Goal: Browse casually

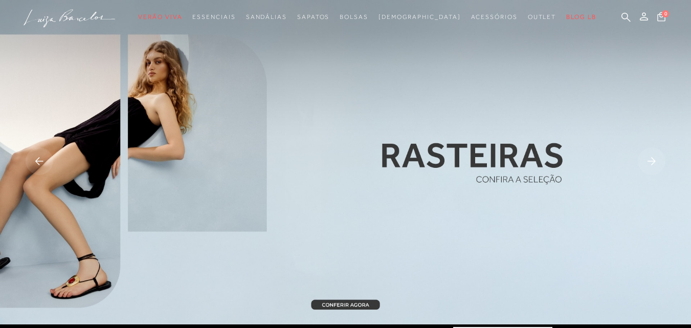
click at [657, 156] on rect at bounding box center [652, 161] width 28 height 28
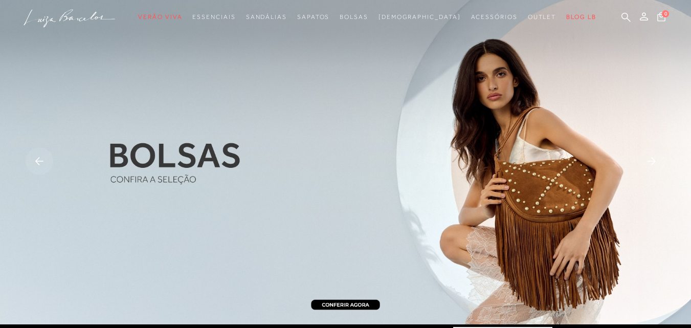
click at [21, 160] on img at bounding box center [345, 162] width 691 height 324
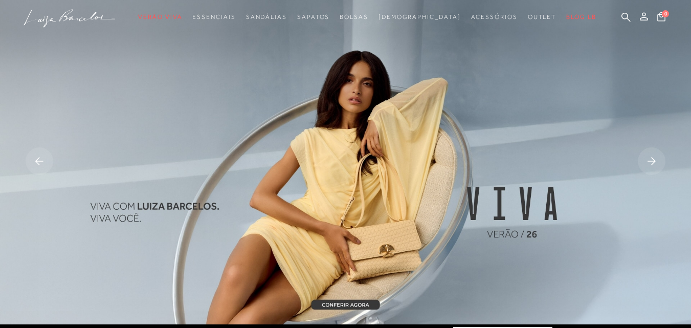
click at [38, 166] on rect at bounding box center [40, 161] width 28 height 28
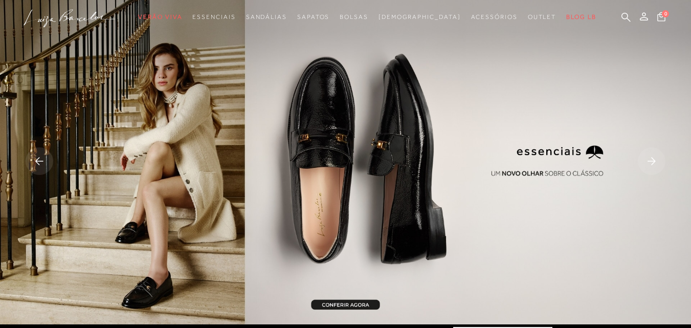
click at [660, 158] on rect at bounding box center [652, 161] width 28 height 28
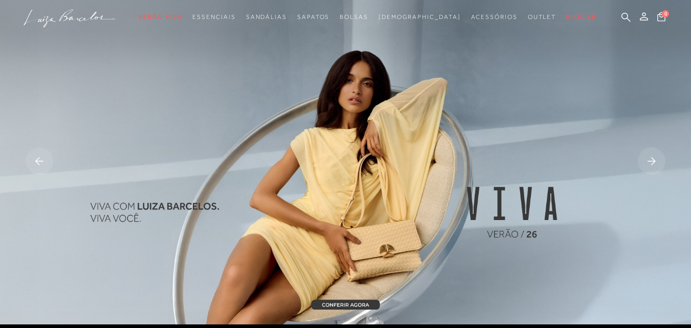
click at [654, 160] on icon at bounding box center [652, 161] width 8 height 8
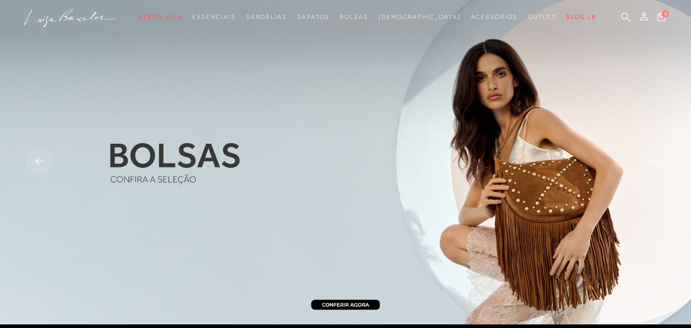
click at [36, 155] on rect at bounding box center [40, 161] width 28 height 28
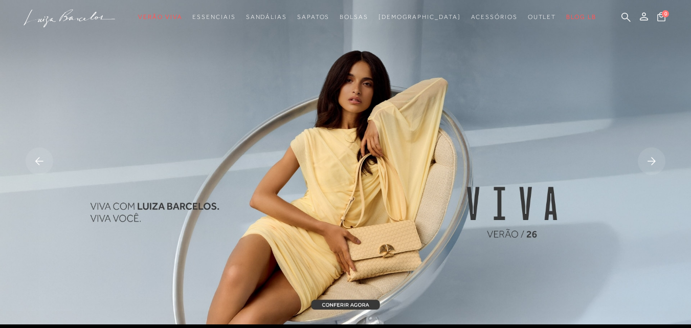
click at [638, 159] on icon at bounding box center [652, 161] width 28 height 28
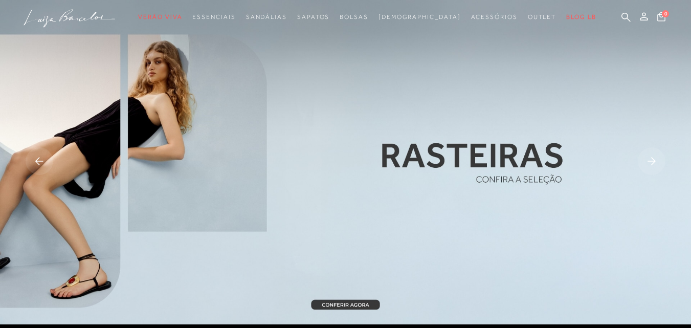
click at [657, 159] on rect at bounding box center [652, 161] width 28 height 28
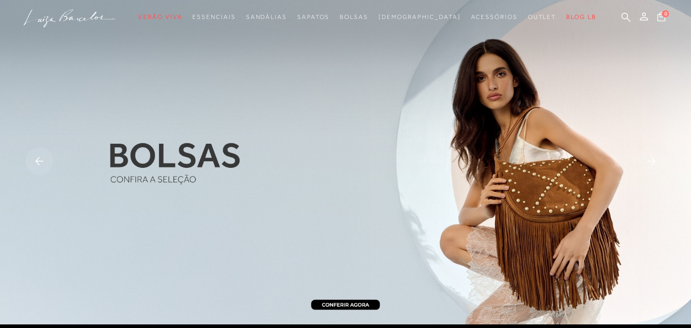
click at [657, 159] on rect at bounding box center [652, 161] width 28 height 28
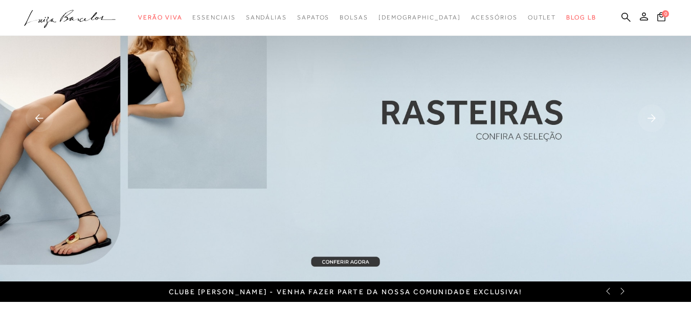
scroll to position [102, 0]
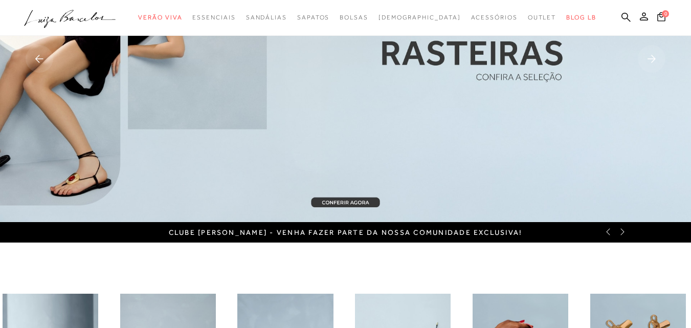
click at [621, 228] on icon at bounding box center [622, 232] width 8 height 8
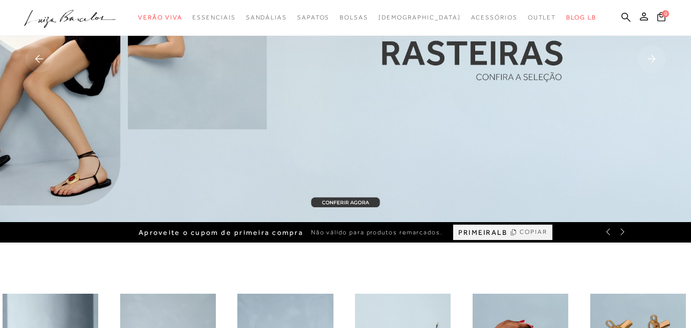
click at [626, 234] on icon at bounding box center [622, 232] width 8 height 8
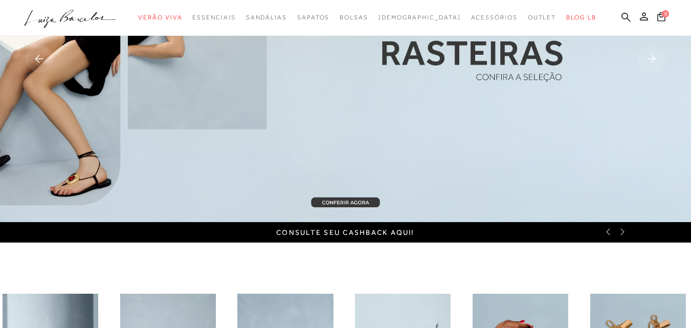
click at [626, 233] on icon at bounding box center [622, 232] width 8 height 8
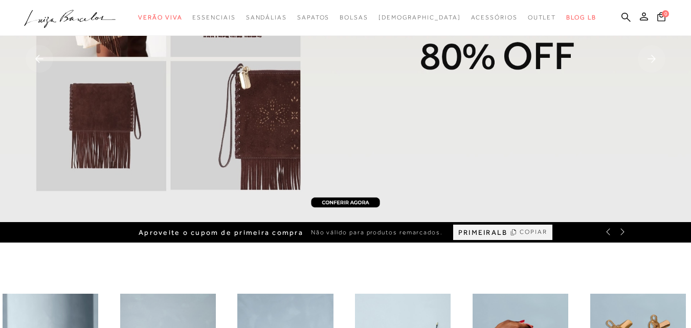
click at [609, 236] on div "Aproveite o cupom de primeira compra Não válido para produtos remarcados. PRIME…" at bounding box center [345, 232] width 691 height 20
click at [608, 233] on icon at bounding box center [608, 231] width 4 height 7
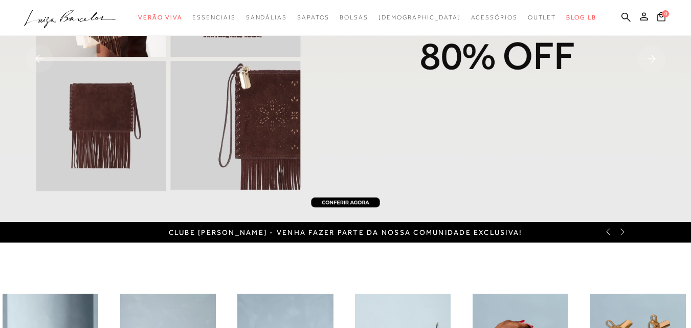
drag, startPoint x: 169, startPoint y: 237, endPoint x: 541, endPoint y: 226, distance: 372.0
click at [541, 226] on div "CLUBE [PERSON_NAME] - Venha fazer parte da nossa comunidade exclusiva!" at bounding box center [345, 232] width 691 height 20
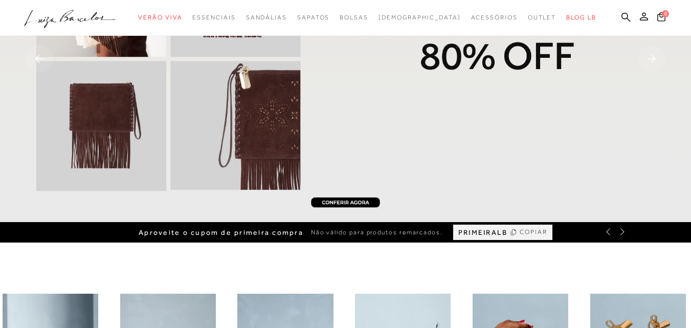
copy link "CLUBE [PERSON_NAME] - Venha fazer parte da nossa comunidade exclusiva!"
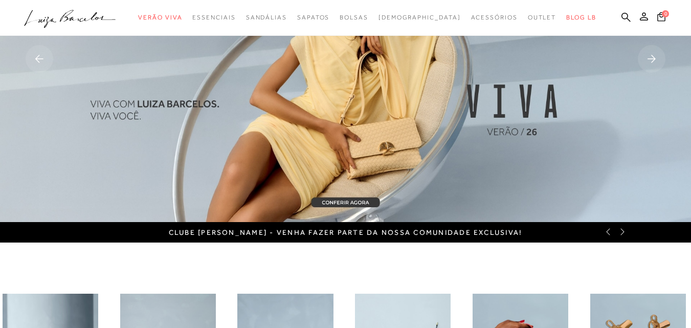
click at [620, 234] on icon at bounding box center [622, 232] width 8 height 8
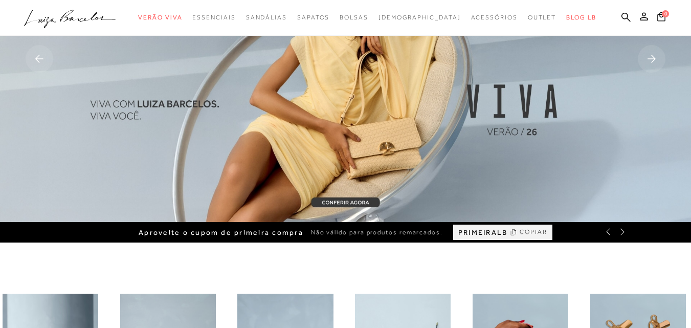
click at [620, 234] on icon at bounding box center [622, 232] width 8 height 8
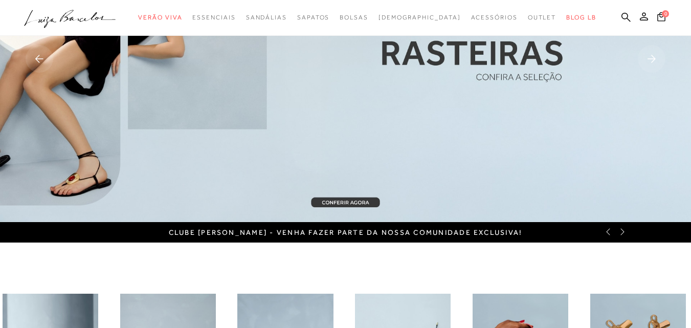
click at [611, 233] on icon at bounding box center [608, 232] width 8 height 8
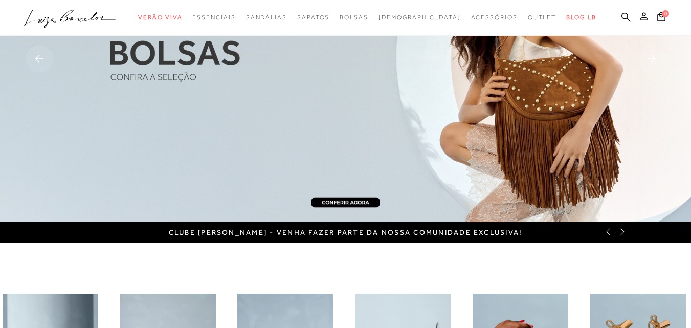
click at [277, 231] on div "Aproveite o cupom de primeira compra Não válido para produtos remarcados. PRIME…" at bounding box center [345, 232] width 691 height 20
click at [605, 237] on div "CLUBE [PERSON_NAME] - Venha fazer parte da nossa comunidade exclusiva!" at bounding box center [345, 232] width 691 height 20
click at [609, 232] on icon at bounding box center [608, 232] width 8 height 8
